Goal: Register for event/course

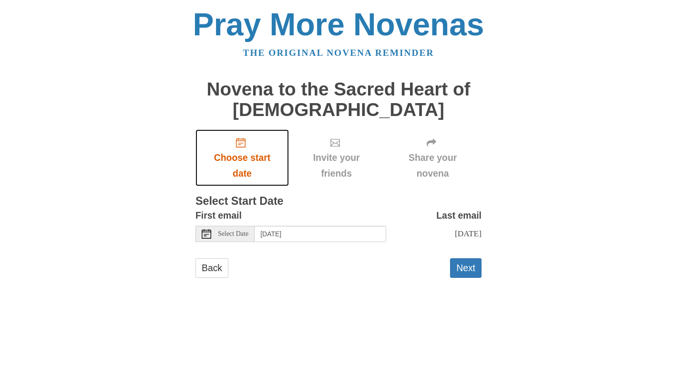
click at [241, 144] on icon "Choose start date" at bounding box center [241, 143] width 10 height 10
click at [211, 278] on link "Back" at bounding box center [212, 268] width 33 height 20
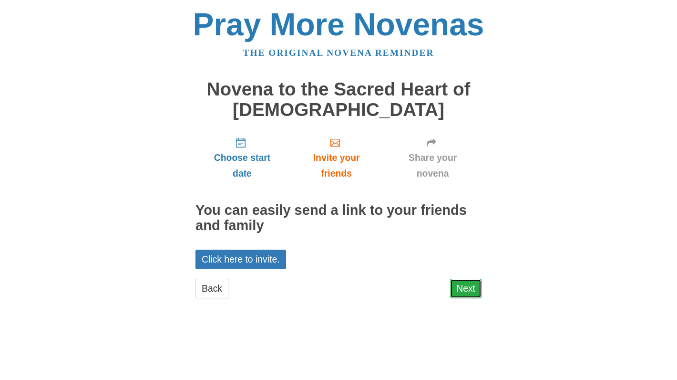
click at [469, 284] on link "Next" at bounding box center [465, 289] width 31 height 20
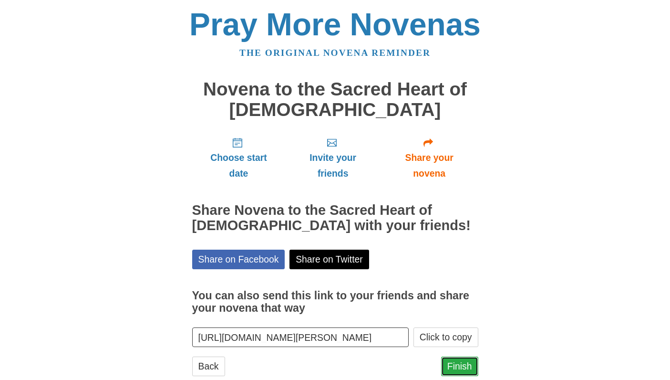
click at [461, 367] on link "Finish" at bounding box center [459, 366] width 37 height 20
